Goal: Information Seeking & Learning: Find specific fact

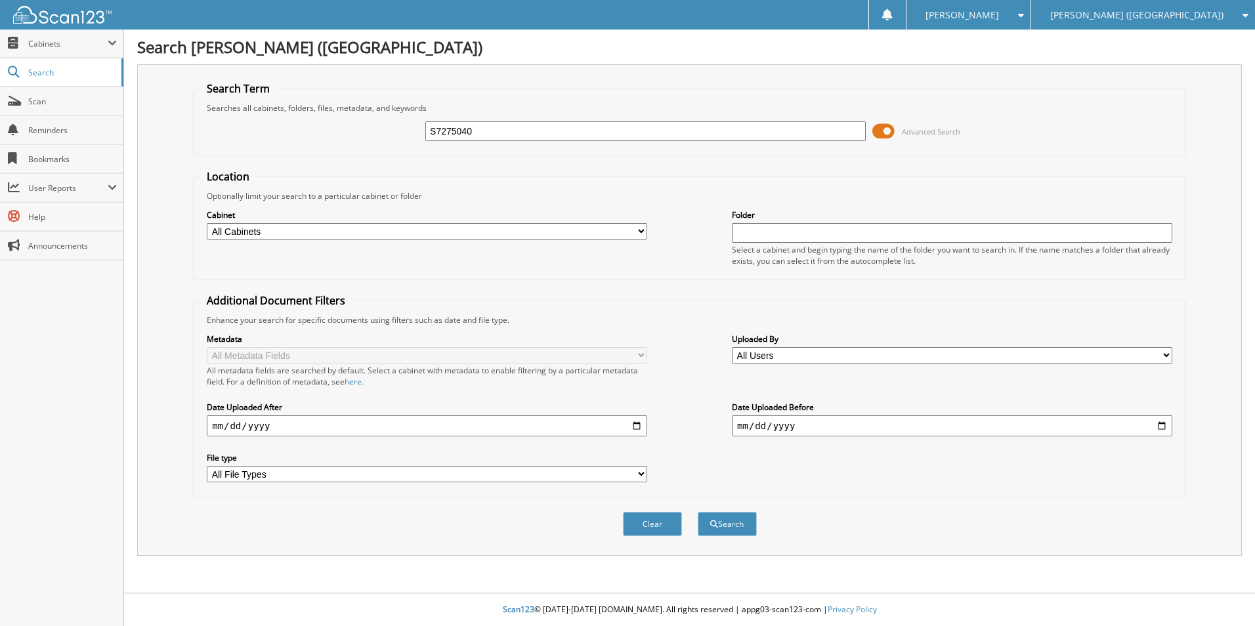
type input "S7275040"
click at [698, 512] on button "Search" at bounding box center [727, 524] width 59 height 24
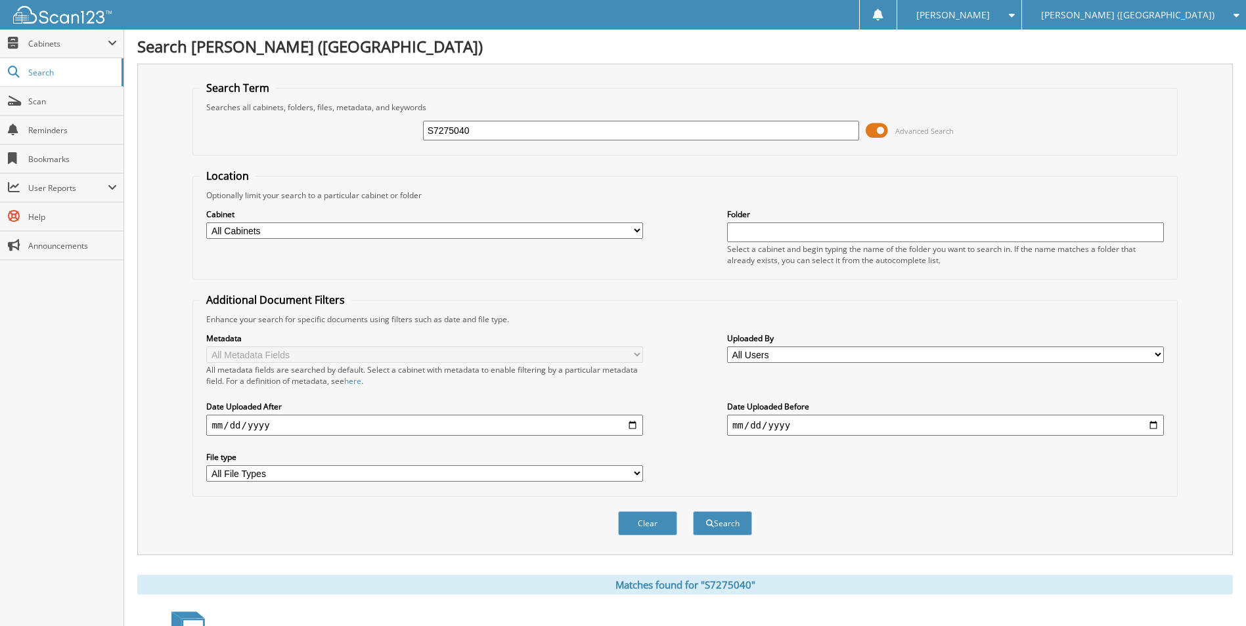
scroll to position [235, 0]
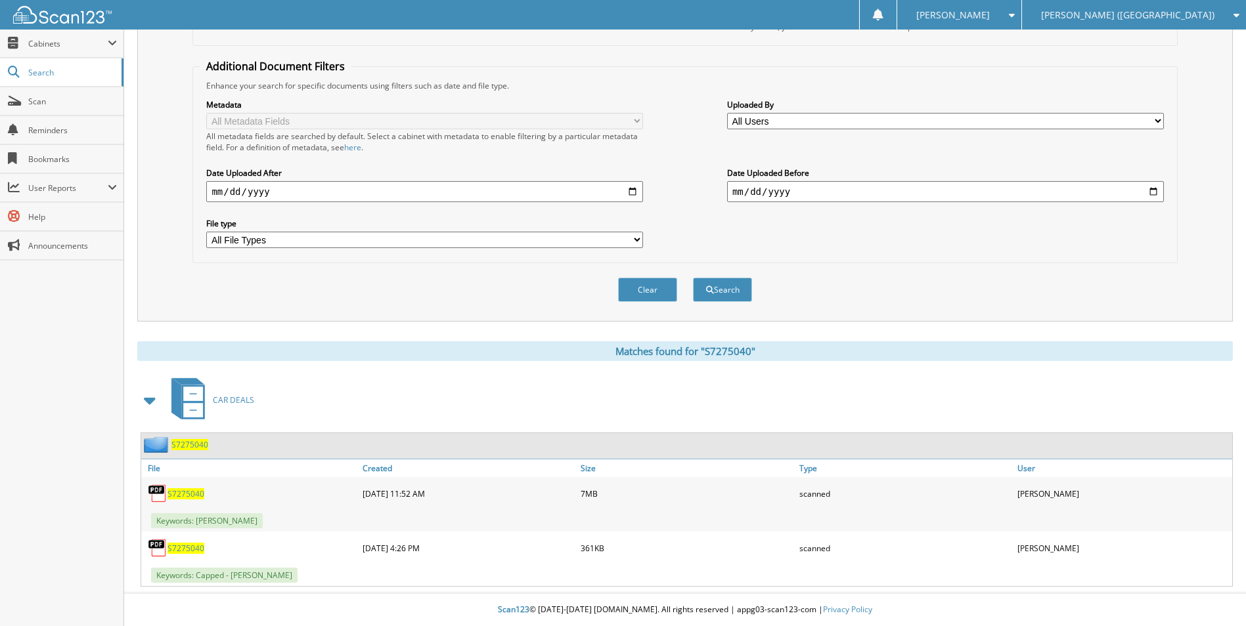
click at [191, 489] on span "S7275040" at bounding box center [185, 493] width 37 height 11
drag, startPoint x: 1060, startPoint y: 266, endPoint x: 1070, endPoint y: 270, distance: 10.6
click at [1066, 270] on div "Clear Search" at bounding box center [684, 289] width 984 height 53
